Goal: Task Accomplishment & Management: Manage account settings

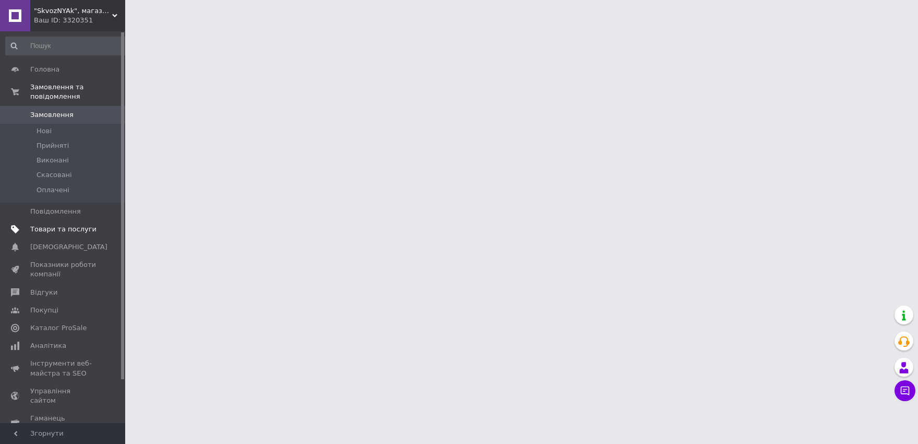
click at [57, 224] on span "Товари та послуги" at bounding box center [63, 228] width 66 height 9
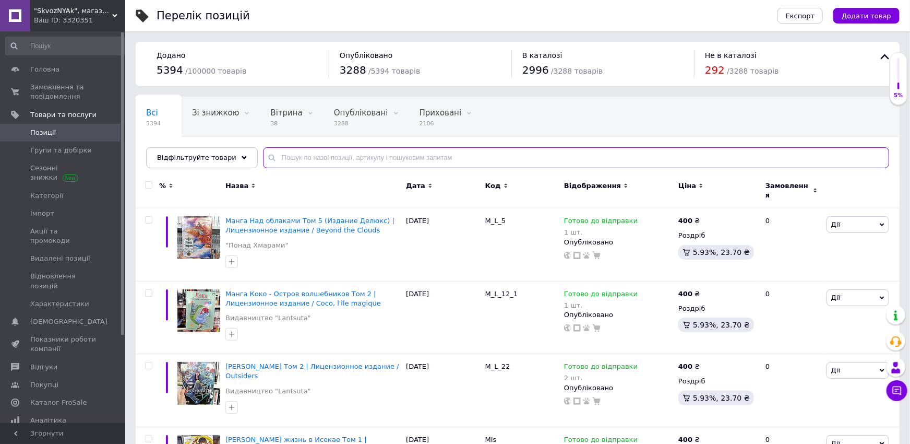
click at [311, 158] on input "text" at bounding box center [576, 157] width 626 height 21
paste input "що розсікає демонів Тенген [PERSON_NAME] (11 см) Детальніше: [URL][DOMAIN_NAME]"
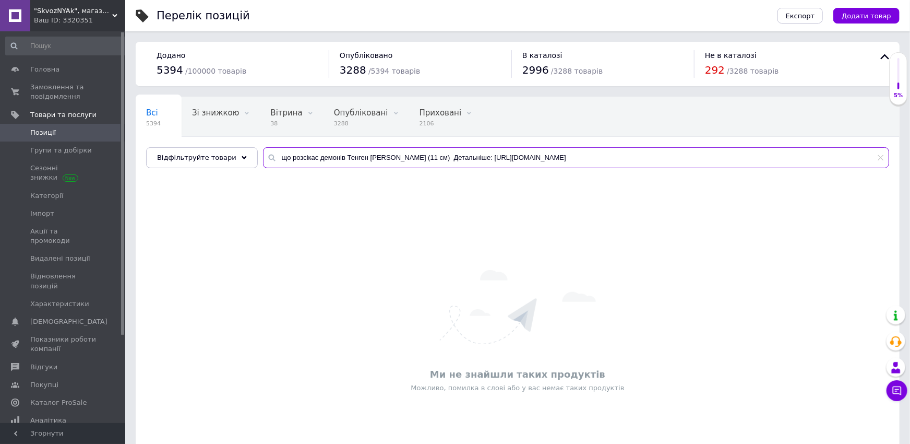
drag, startPoint x: 687, startPoint y: 162, endPoint x: 396, endPoint y: 153, distance: 291.3
click at [396, 153] on input "що розсікає демонів Тенген [PERSON_NAME] (11 см) Детальніше: [URL][DOMAIN_NAME]" at bounding box center [576, 157] width 626 height 21
type input "що розсікає демонів Тенген [PERSON_NAME] (11 см)"
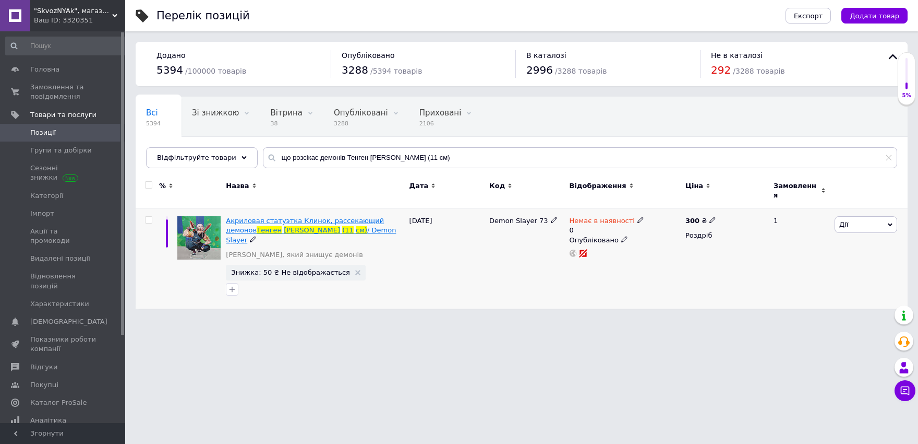
click at [285, 219] on span "Акриловая статуэтка Клинок, рассекающий демонов" at bounding box center [305, 225] width 158 height 17
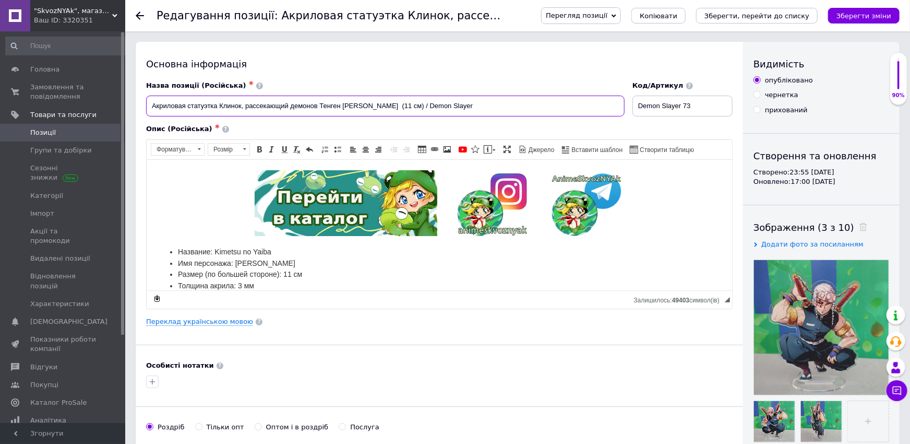
click at [367, 106] on input "Акриловая статуэтка Клинок, рассекающий демонов Тенген [PERSON_NAME] (11 см) / …" at bounding box center [385, 105] width 479 height 21
type input "Акриловая статуэтка Клинок, рассекающий демонов Тенген [PERSON_NAME] (15 см) / …"
click at [219, 320] on link "Переклад українською мовою" at bounding box center [199, 321] width 107 height 8
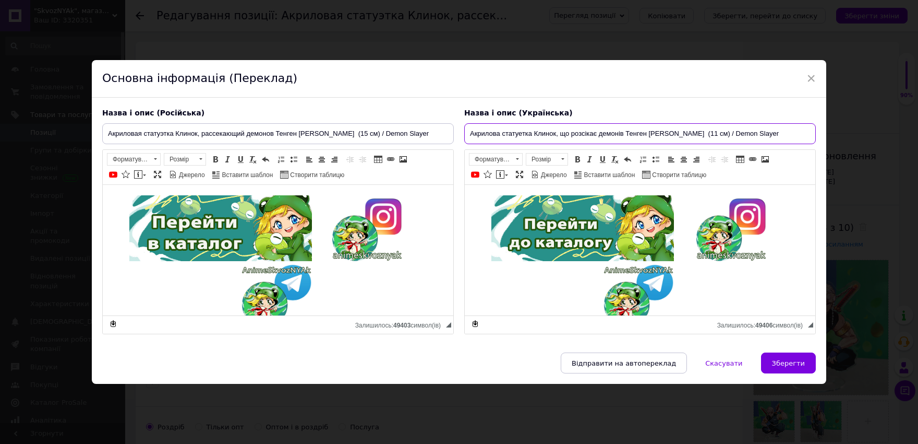
click at [671, 133] on input "Акрилова статуетка Клинок, що розсікає демонів Тенген [PERSON_NAME] (11 см) / D…" at bounding box center [640, 133] width 352 height 21
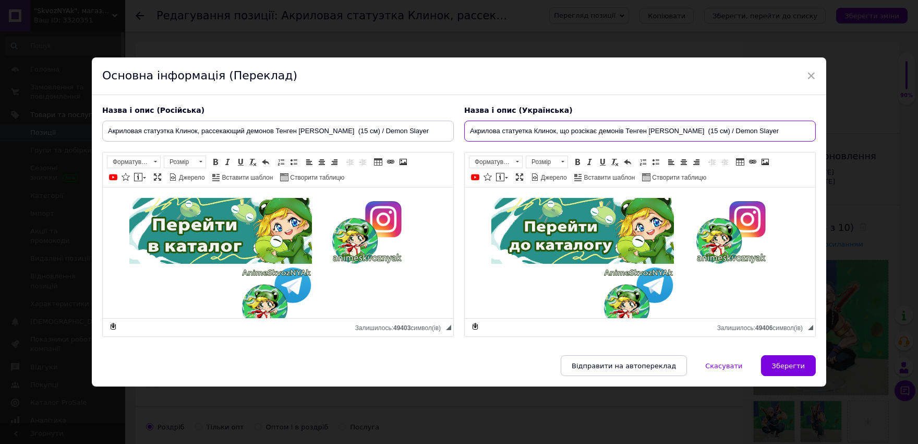
scroll to position [139, 0]
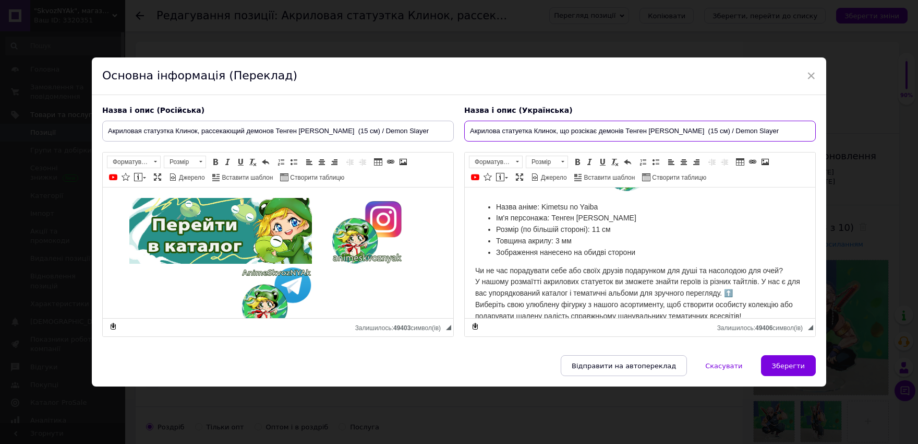
type input "Акрилова статуетка Клинок, що розсікає демонів Тенген [PERSON_NAME] (15 см) / D…"
click at [596, 227] on span "Розмір (по більшій стороні): 11 см" at bounding box center [553, 229] width 115 height 8
drag, startPoint x: 523, startPoint y: 226, endPoint x: 585, endPoint y: 231, distance: 62.3
click at [585, 231] on span "Розмір (по більшій стороні): 11 см" at bounding box center [553, 229] width 115 height 8
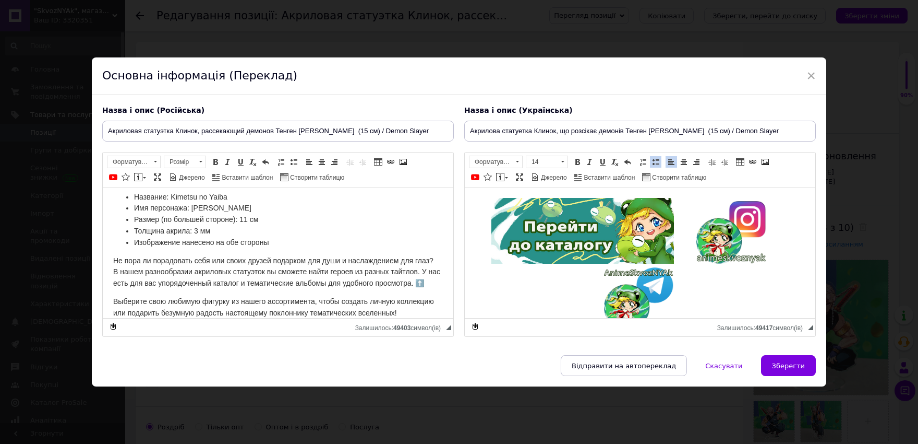
scroll to position [121, 0]
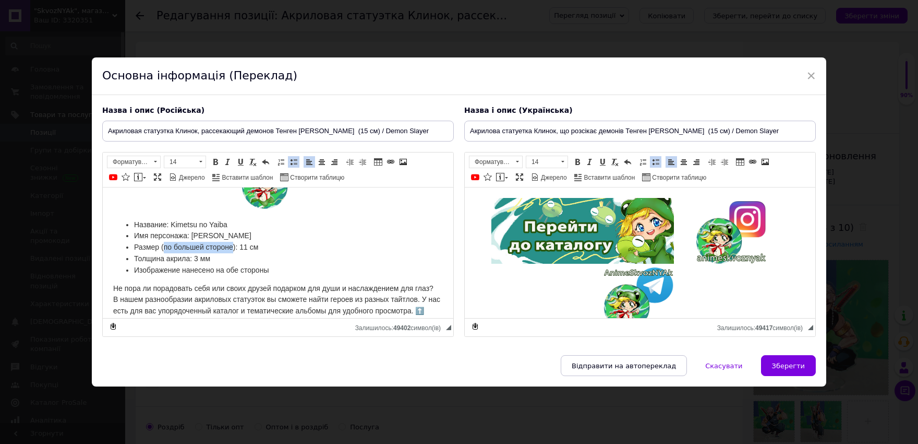
drag, startPoint x: 164, startPoint y: 244, endPoint x: 232, endPoint y: 247, distance: 67.9
click at [232, 247] on span "Размер (по большей стороне): 11 см" at bounding box center [196, 247] width 124 height 8
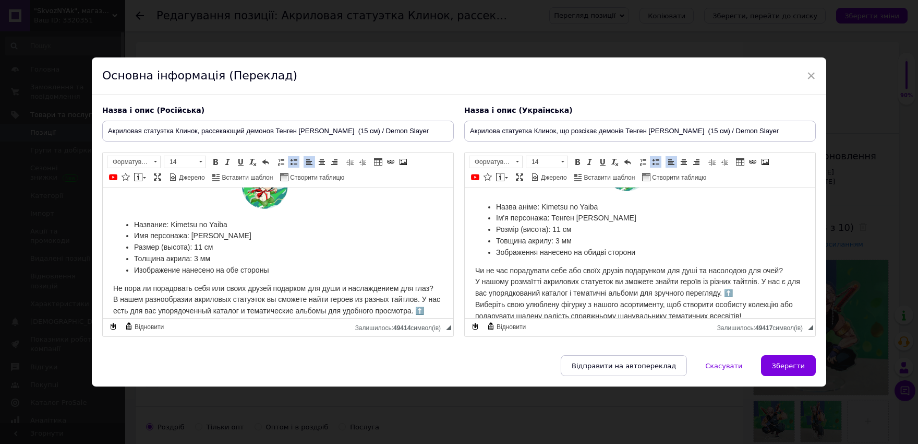
scroll to position [178, 0]
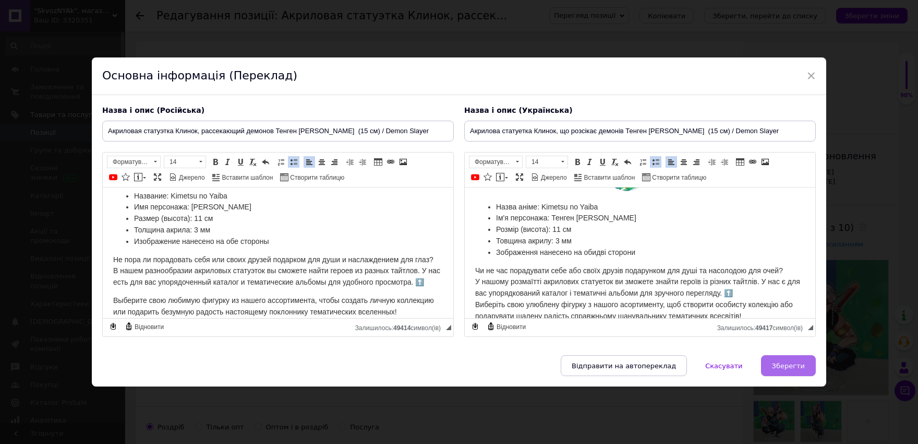
click at [776, 363] on span "Зберегти" at bounding box center [788, 366] width 33 height 8
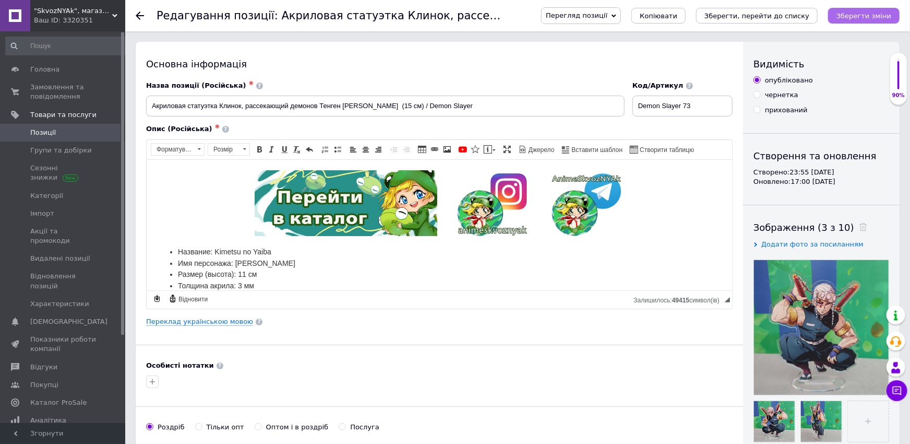
click at [854, 14] on icon "Зберегти зміни" at bounding box center [864, 16] width 55 height 8
